Goal: Find specific page/section: Find specific page/section

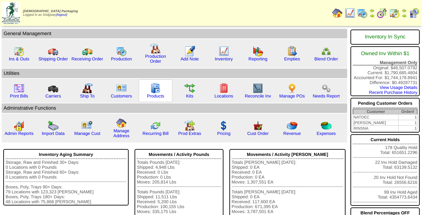
click at [157, 94] on img at bounding box center [155, 88] width 10 height 10
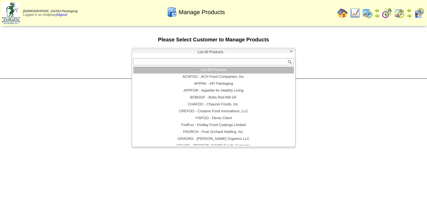
click at [219, 53] on span "List All Products" at bounding box center [211, 52] width 152 height 8
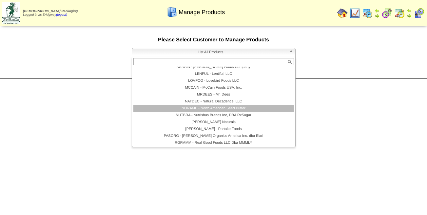
scroll to position [118, 0]
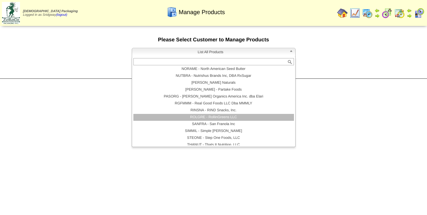
click at [221, 119] on li "ROLGRE - RollinGreens LLC" at bounding box center [214, 117] width 161 height 7
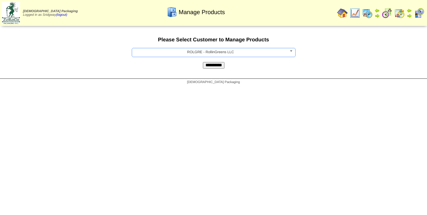
click at [217, 67] on input "**********" at bounding box center [214, 65] width 22 height 7
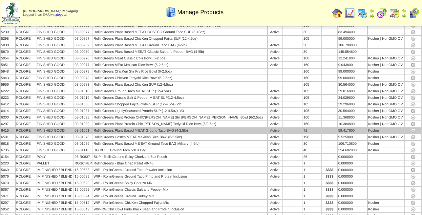
scroll to position [67, 0]
